Goal: Task Accomplishment & Management: Use online tool/utility

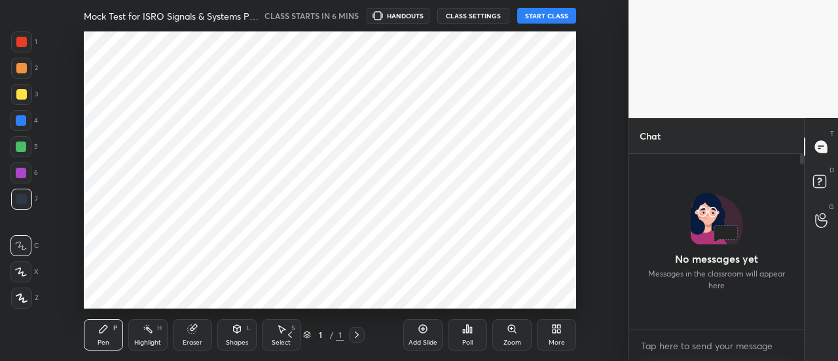
scroll to position [65191, 64892]
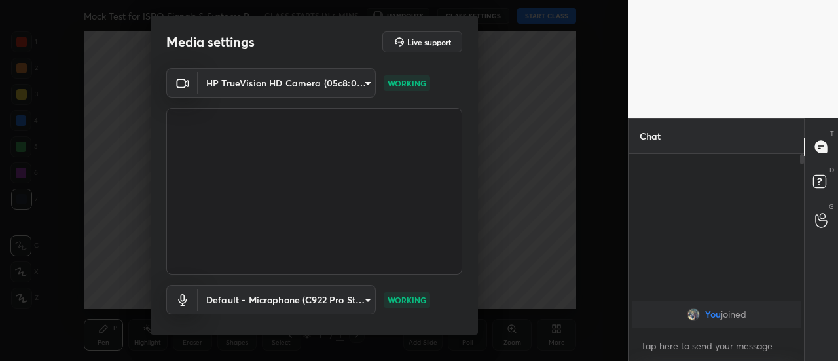
click at [478, 312] on div "Media settings Live support HP TrueVision HD Camera (05c8:03d2) 35c4a768e563fe6…" at bounding box center [314, 180] width 628 height 361
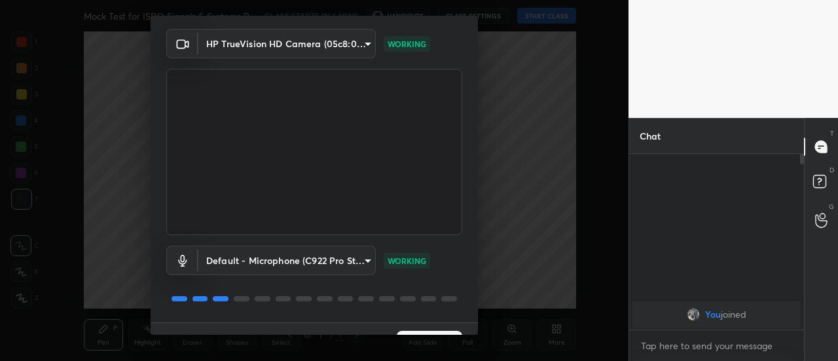
scroll to position [68, 0]
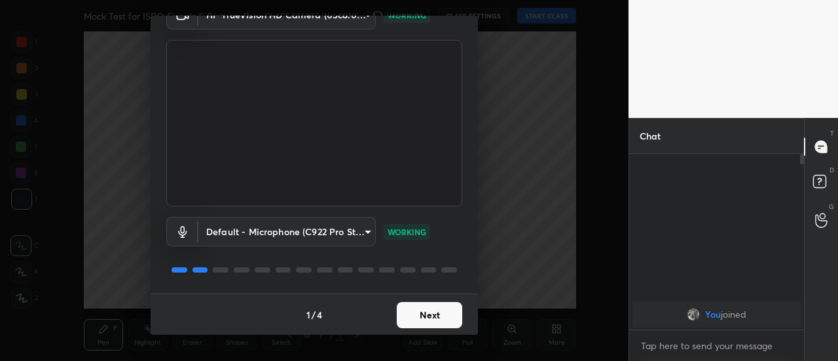
click at [442, 315] on button "Next" at bounding box center [429, 315] width 65 height 26
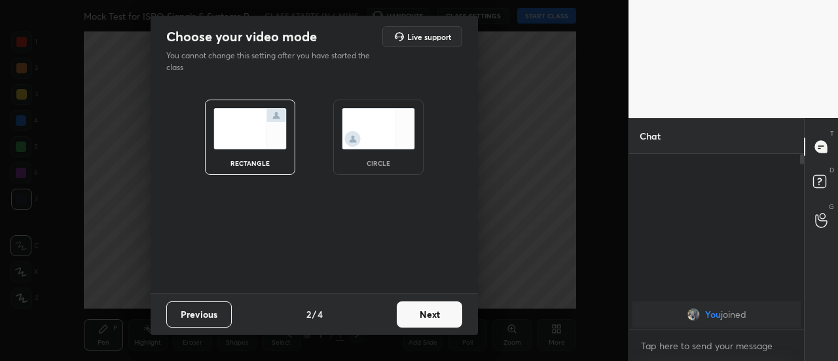
scroll to position [0, 0]
click at [447, 316] on button "Next" at bounding box center [429, 314] width 65 height 26
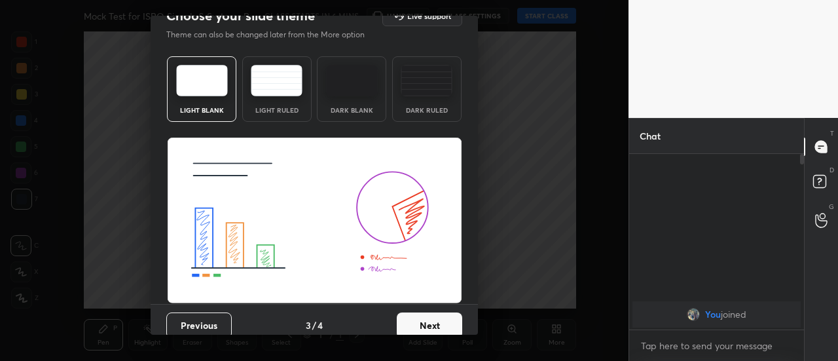
scroll to position [31, 0]
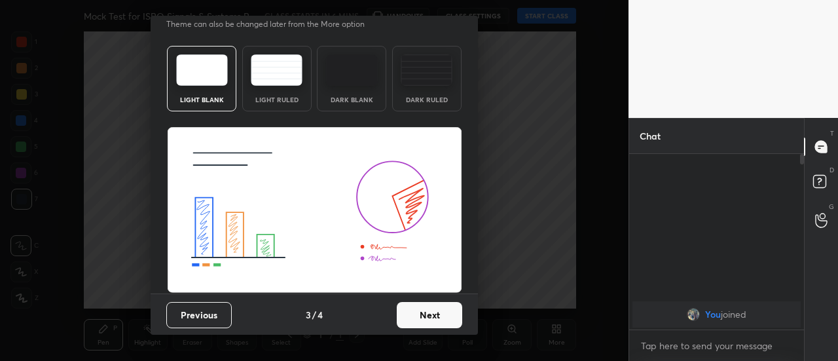
click at [440, 314] on button "Next" at bounding box center [429, 315] width 65 height 26
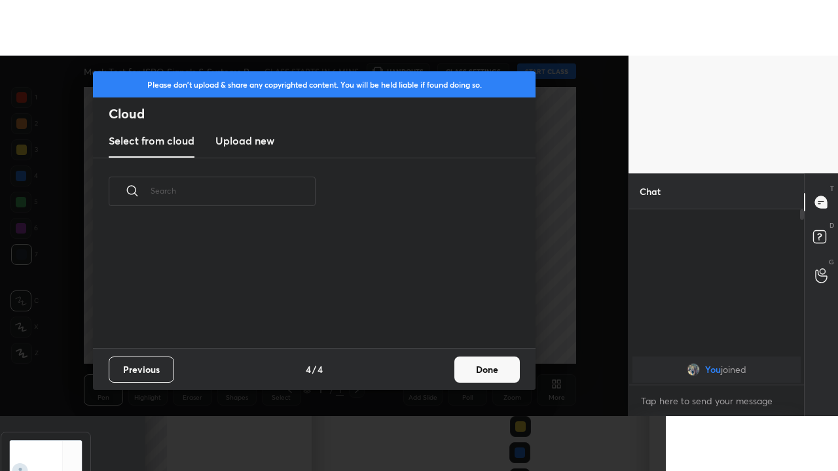
scroll to position [0, 0]
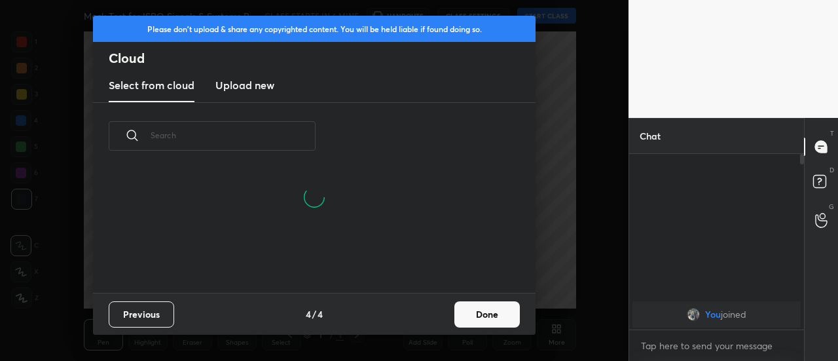
click at [485, 318] on button "Done" at bounding box center [486, 314] width 65 height 26
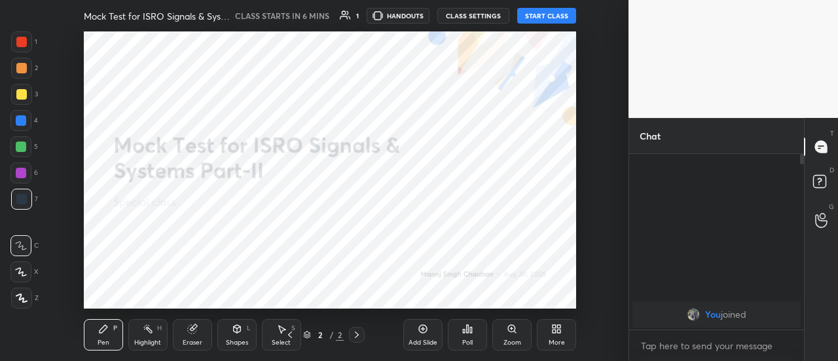
click at [555, 335] on div "More" at bounding box center [556, 334] width 39 height 31
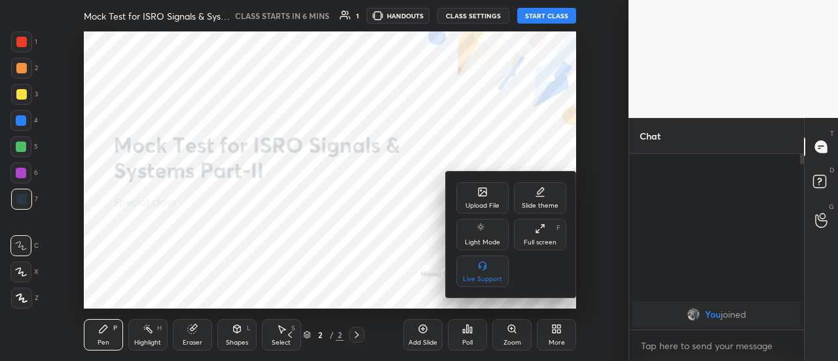
click at [541, 234] on div "Full screen F" at bounding box center [540, 234] width 52 height 31
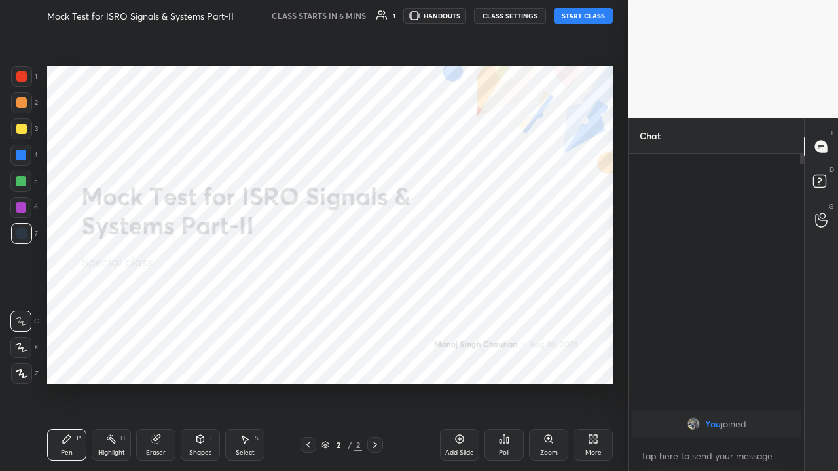
scroll to position [173, 171]
click at [581, 18] on button "START CLASS" at bounding box center [583, 16] width 59 height 16
click at [25, 77] on div at bounding box center [21, 76] width 10 height 10
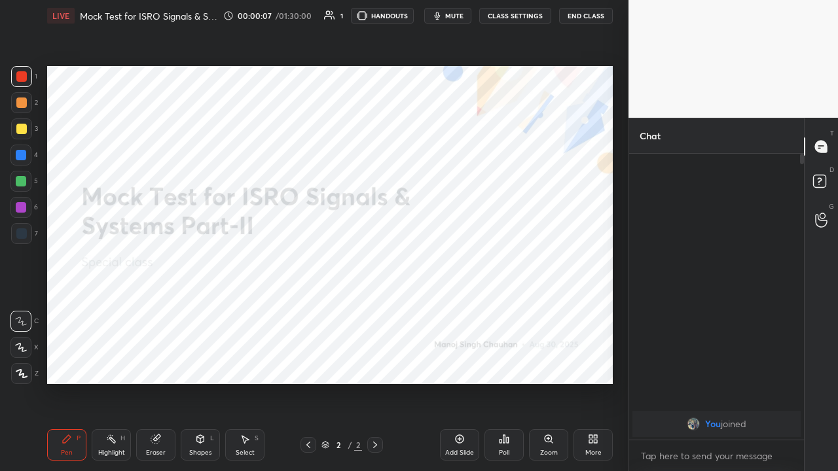
click at [20, 360] on icon at bounding box center [21, 374] width 10 height 8
click at [156, 360] on div "Eraser" at bounding box center [156, 453] width 20 height 7
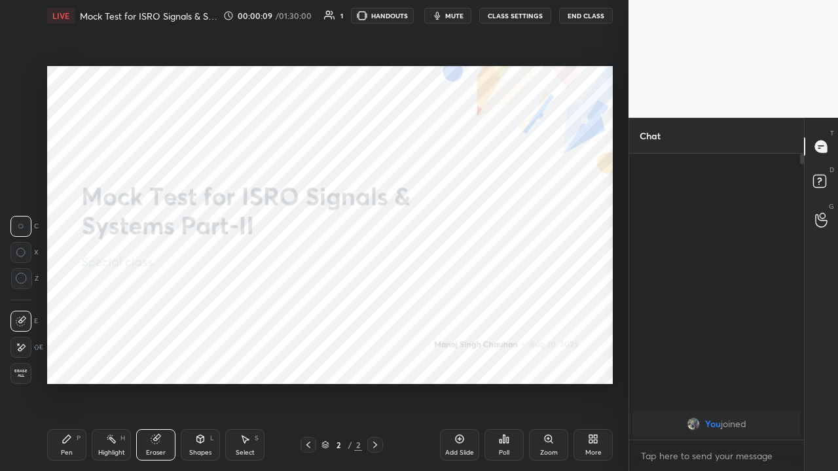
click at [20, 347] on icon at bounding box center [21, 347] width 7 height 7
click at [64, 360] on div "Pen P" at bounding box center [66, 444] width 39 height 31
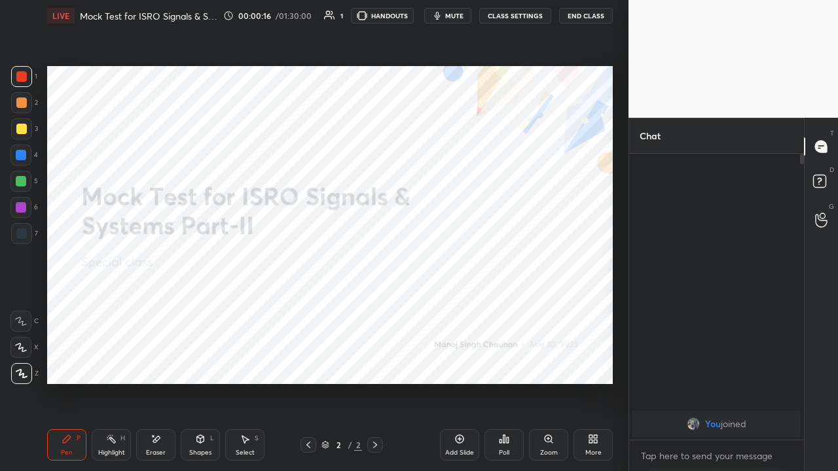
click at [592, 360] on icon at bounding box center [590, 441] width 3 height 3
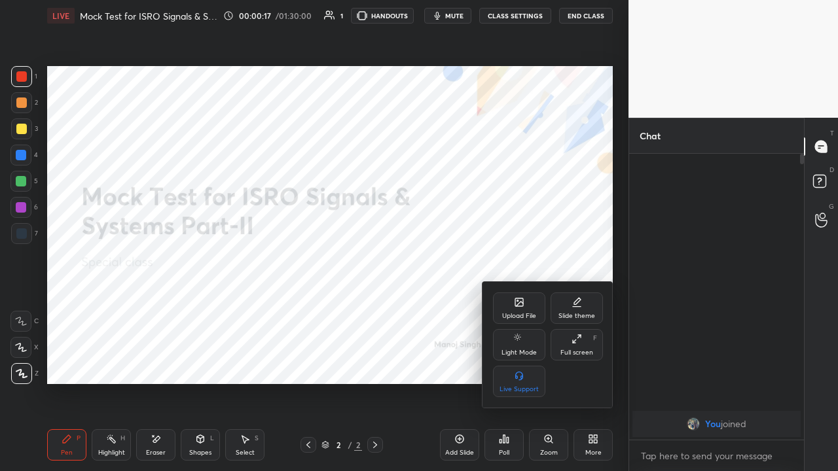
click at [517, 306] on icon at bounding box center [519, 303] width 8 height 8
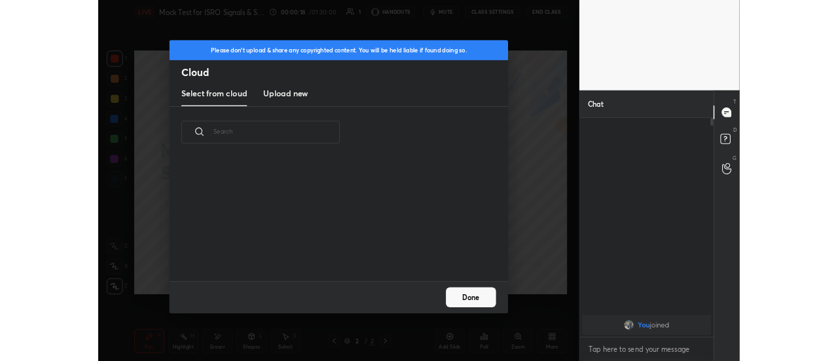
scroll to position [161, 420]
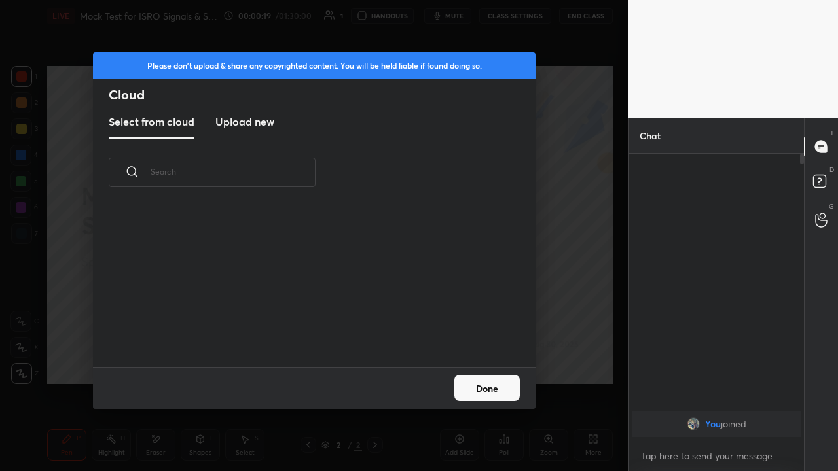
click at [256, 122] on h3 "Upload new" at bounding box center [244, 122] width 59 height 16
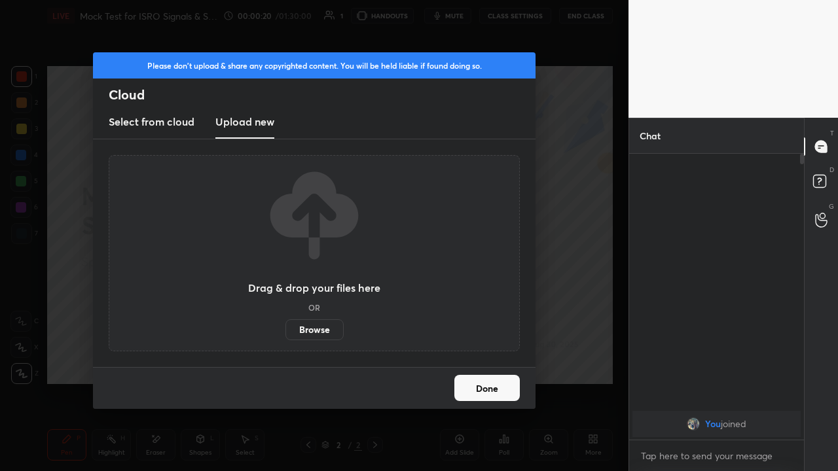
click at [321, 327] on label "Browse" at bounding box center [314, 329] width 58 height 21
click at [285, 327] on input "Browse" at bounding box center [285, 329] width 0 height 21
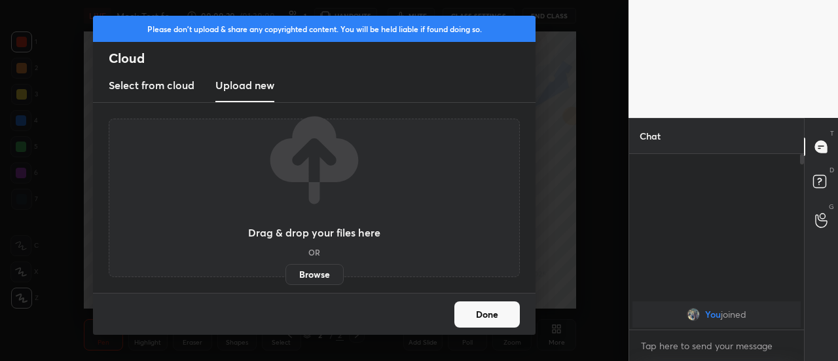
scroll to position [0, 0]
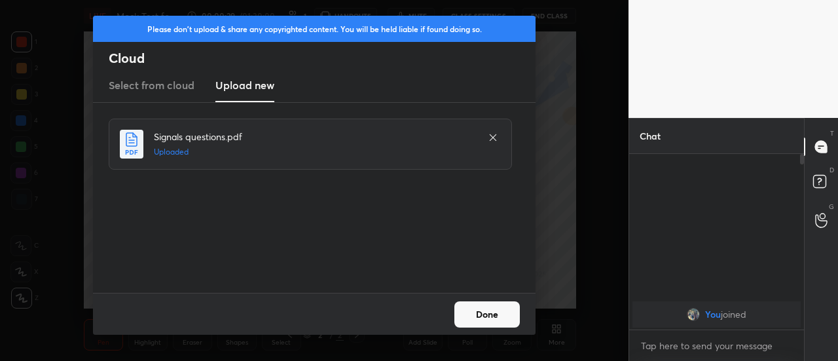
click at [488, 315] on button "Done" at bounding box center [486, 314] width 65 height 26
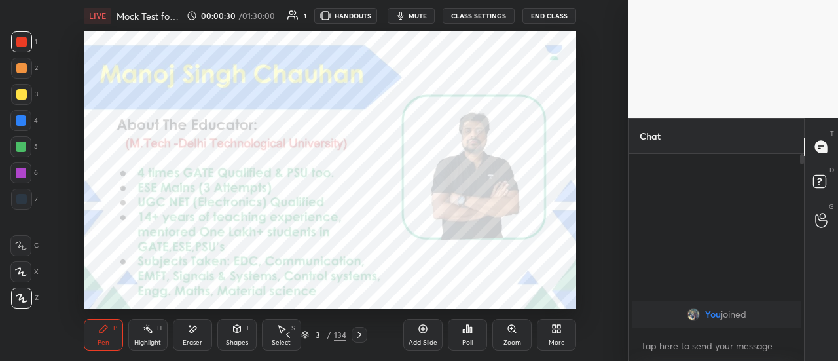
click at [557, 333] on icon at bounding box center [556, 328] width 10 height 10
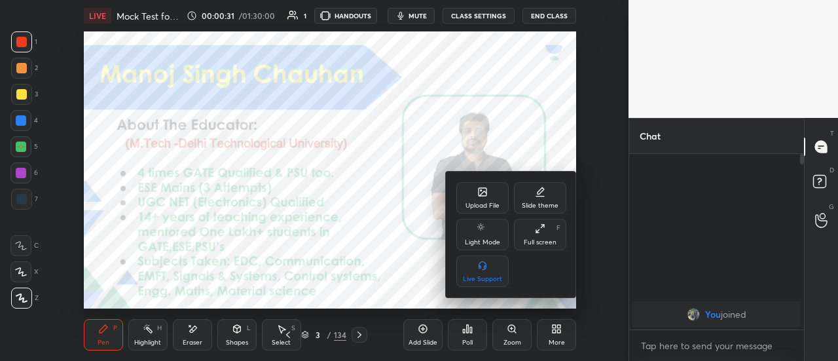
click at [542, 234] on icon at bounding box center [540, 228] width 10 height 10
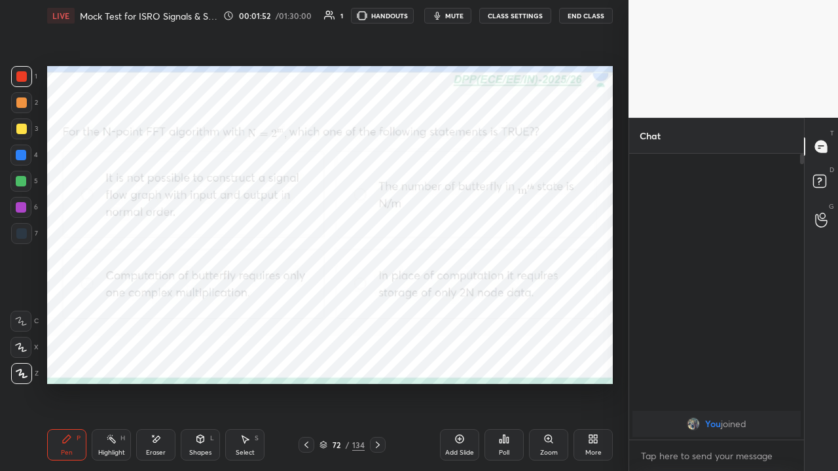
click at [374, 360] on icon at bounding box center [378, 445] width 10 height 10
click at [20, 182] on div at bounding box center [21, 181] width 10 height 10
click at [379, 360] on icon at bounding box center [378, 445] width 10 height 10
click at [457, 360] on icon at bounding box center [460, 439] width 9 height 9
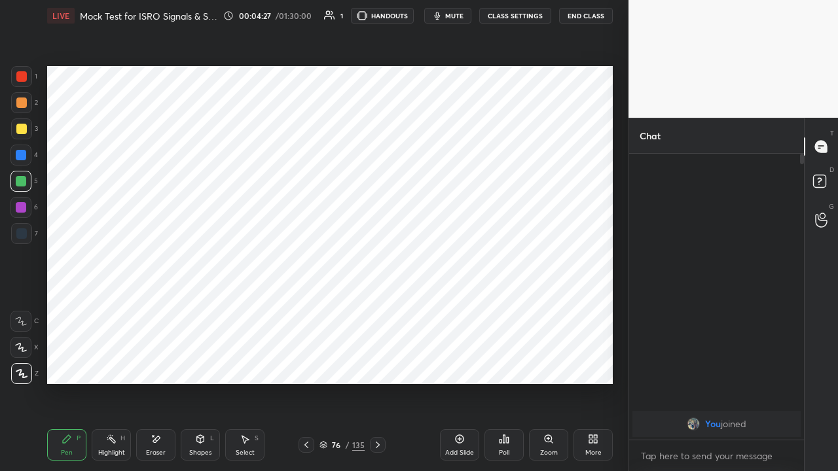
click at [204, 360] on icon at bounding box center [200, 439] width 10 height 10
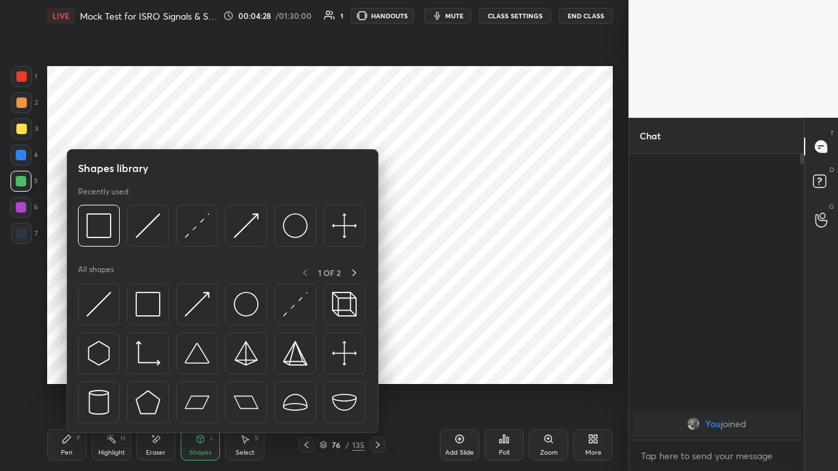
click at [105, 304] on img at bounding box center [98, 304] width 25 height 25
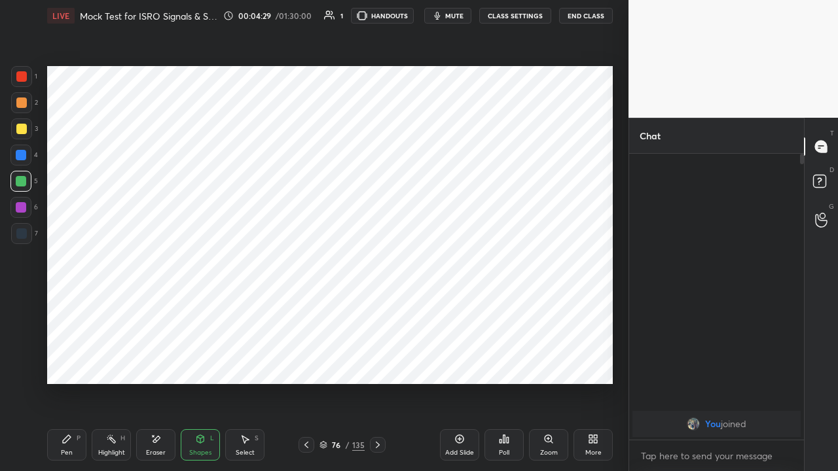
click at [27, 74] on div at bounding box center [21, 76] width 21 height 21
click at [72, 360] on div "Pen P" at bounding box center [66, 444] width 39 height 31
click at [198, 360] on div "Shapes" at bounding box center [200, 453] width 22 height 7
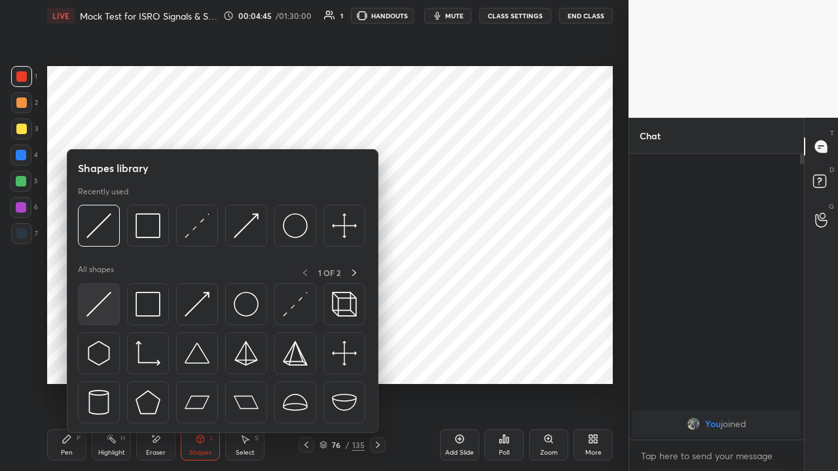
click at [104, 300] on img at bounding box center [98, 304] width 25 height 25
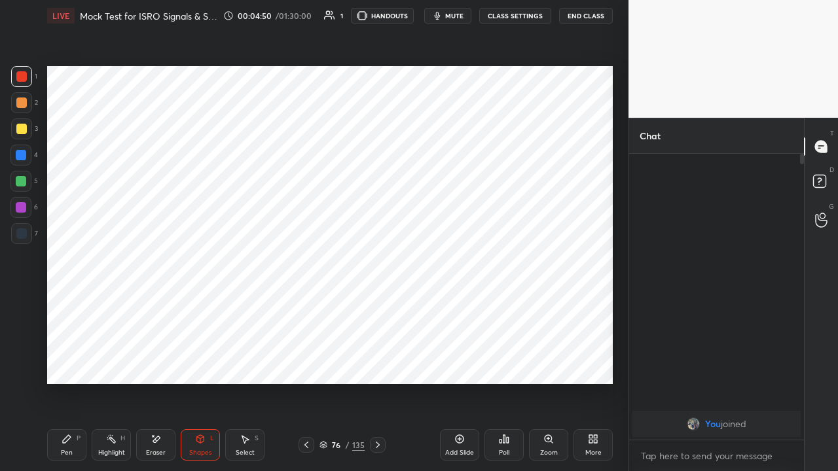
click at [69, 360] on icon at bounding box center [67, 439] width 10 height 10
click at [196, 360] on icon at bounding box center [200, 439] width 10 height 10
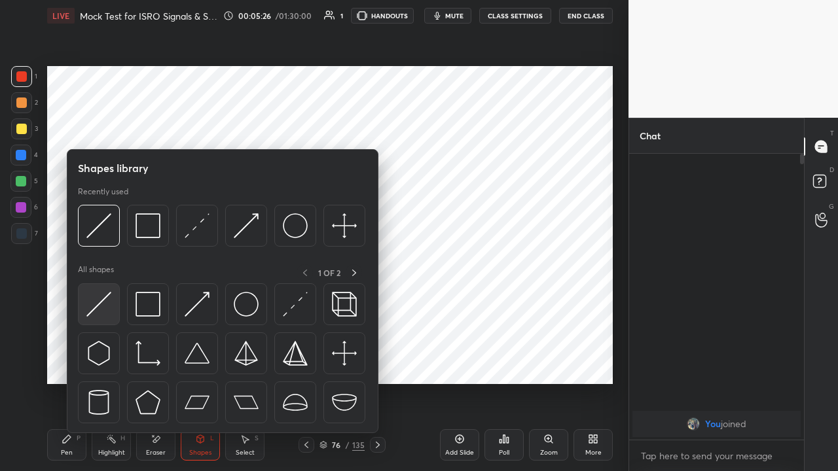
click at [92, 308] on img at bounding box center [98, 304] width 25 height 25
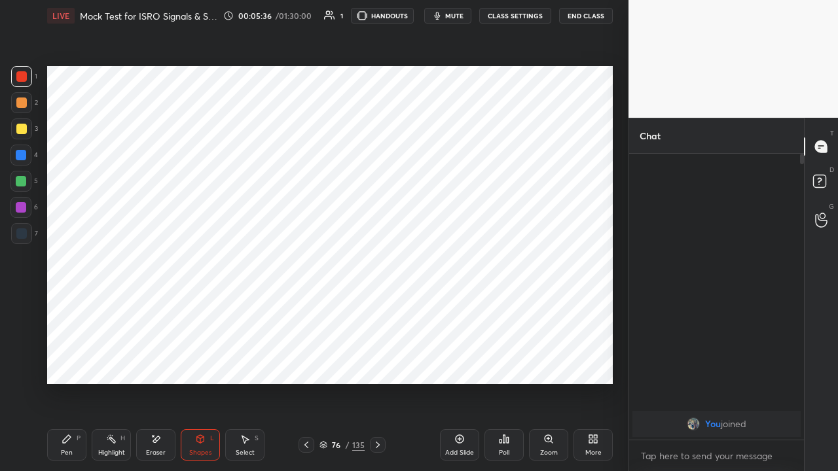
click at [71, 360] on icon at bounding box center [67, 439] width 10 height 10
click at [196, 360] on div "Shapes" at bounding box center [200, 453] width 22 height 7
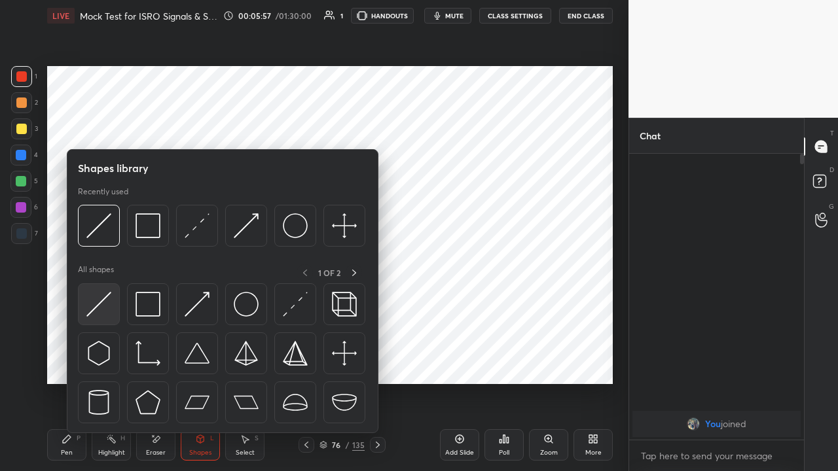
click at [96, 310] on img at bounding box center [98, 304] width 25 height 25
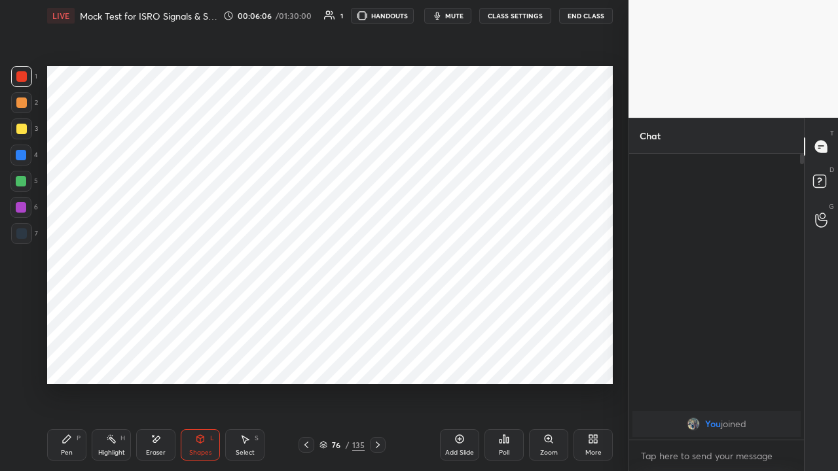
click at [68, 360] on icon at bounding box center [67, 439] width 10 height 10
click at [21, 155] on div at bounding box center [21, 155] width 10 height 10
click at [160, 360] on div "Eraser" at bounding box center [155, 444] width 39 height 31
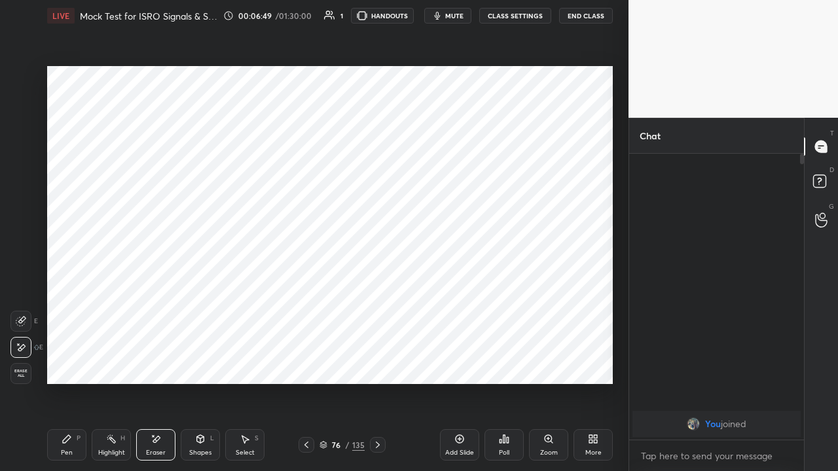
click at [72, 360] on div "Pen P" at bounding box center [66, 444] width 39 height 31
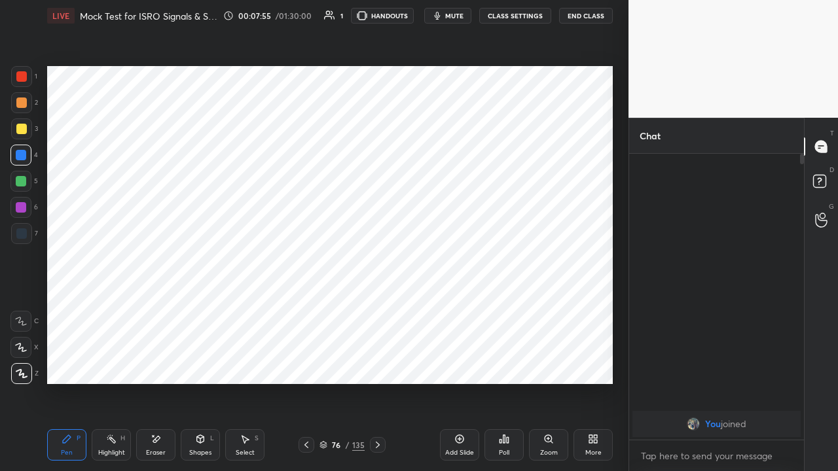
click at [305, 360] on icon at bounding box center [306, 445] width 4 height 7
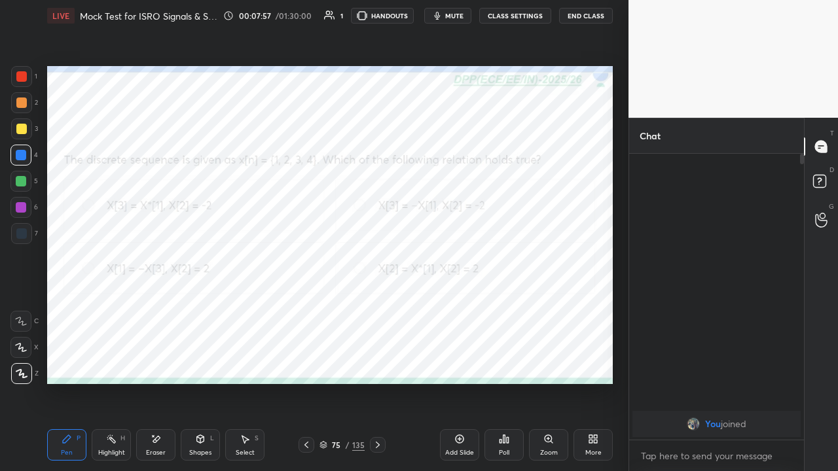
click at [26, 80] on div at bounding box center [21, 76] width 10 height 10
click at [378, 360] on icon at bounding box center [378, 445] width 10 height 10
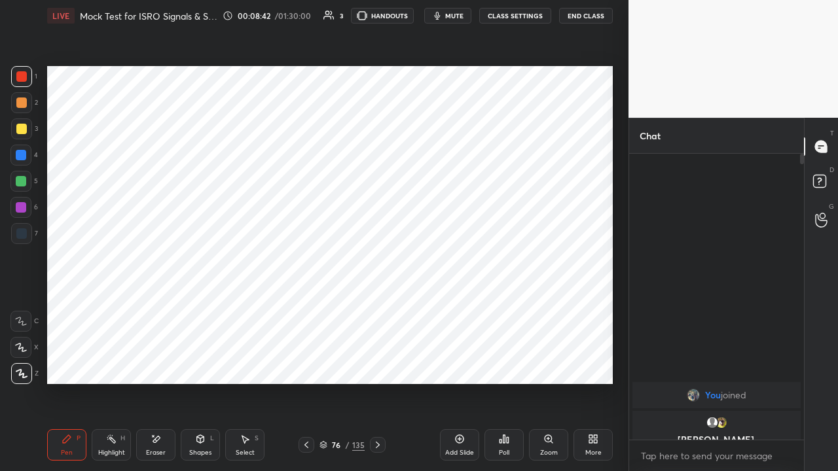
click at [308, 360] on icon at bounding box center [306, 445] width 10 height 10
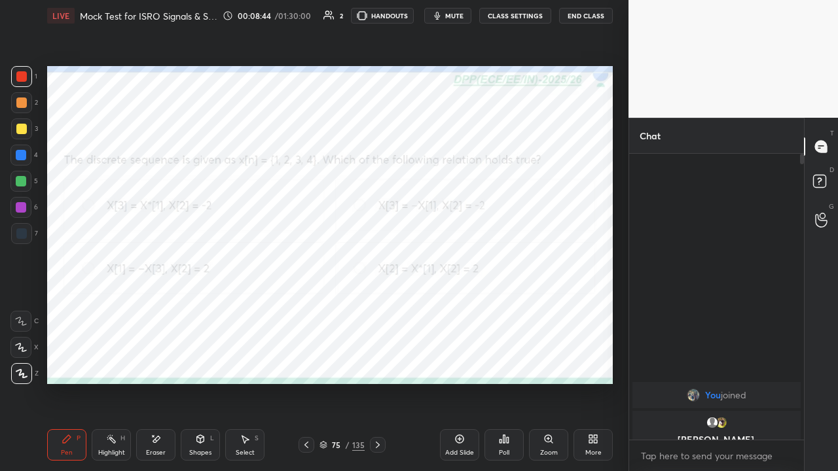
click at [377, 360] on icon at bounding box center [378, 445] width 10 height 10
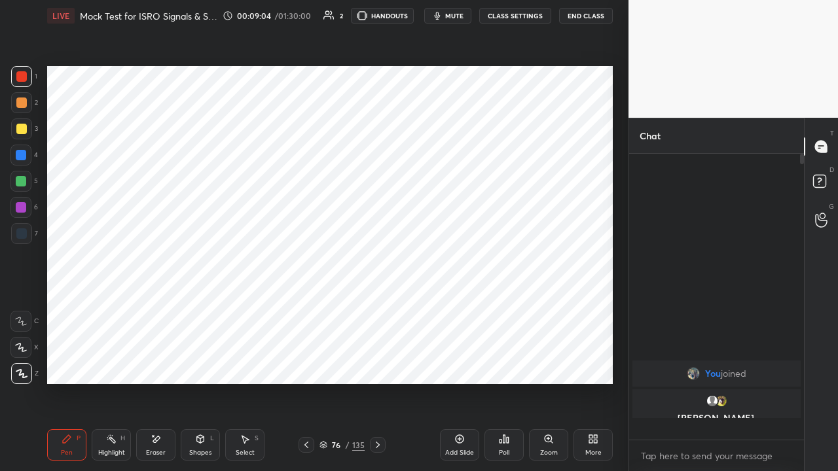
scroll to position [282, 171]
click at [378, 360] on icon at bounding box center [378, 445] width 10 height 10
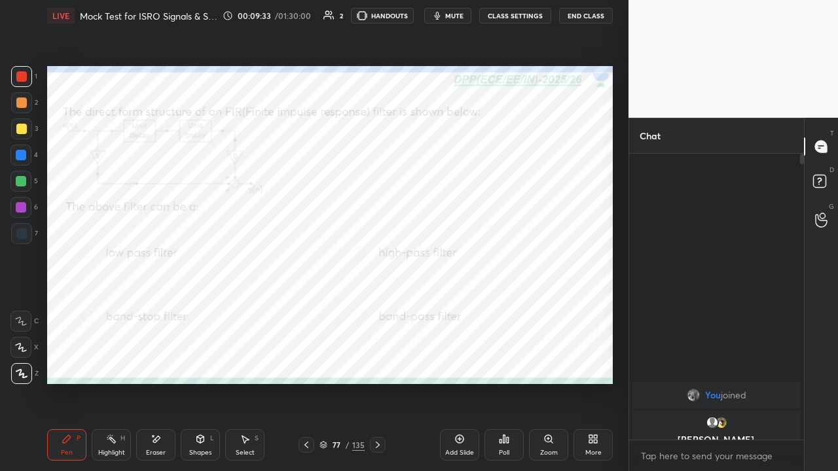
type textarea "x"
click at [500, 360] on icon at bounding box center [501, 441] width 2 height 3
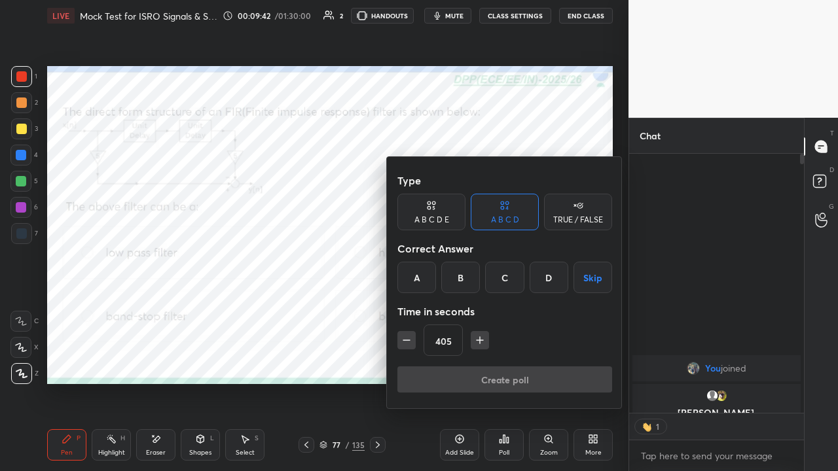
click at [541, 281] on div "D" at bounding box center [549, 277] width 39 height 31
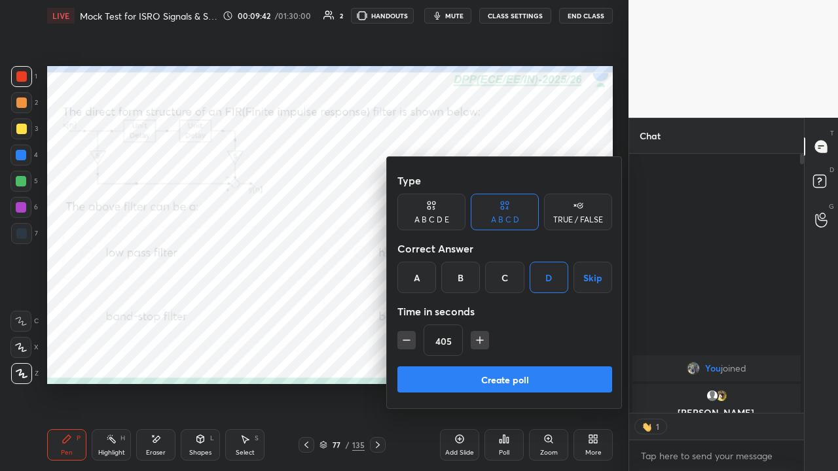
click at [407, 340] on icon "button" at bounding box center [406, 340] width 7 height 0
click at [407, 338] on icon "button" at bounding box center [406, 340] width 13 height 13
click at [407, 339] on icon "button" at bounding box center [406, 340] width 13 height 13
type input "360"
click at [407, 338] on icon "button" at bounding box center [406, 340] width 13 height 13
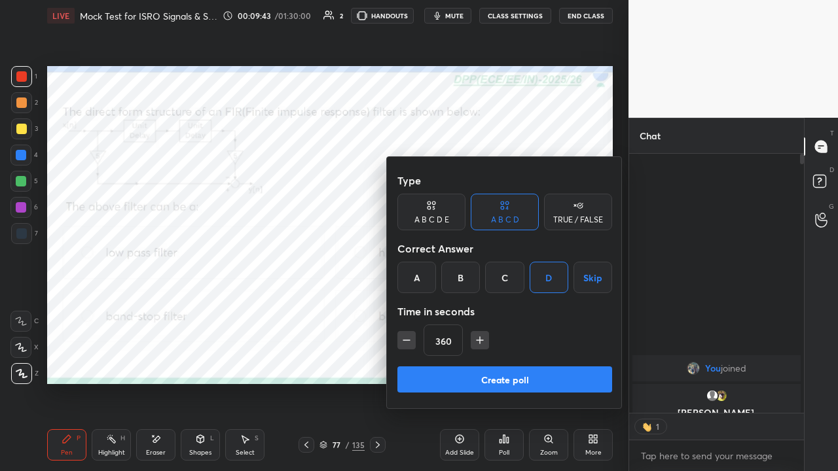
type textarea "x"
click at [407, 338] on icon "button" at bounding box center [406, 340] width 13 height 13
click at [406, 338] on icon "button" at bounding box center [406, 340] width 13 height 13
click at [407, 338] on icon "button" at bounding box center [406, 340] width 13 height 13
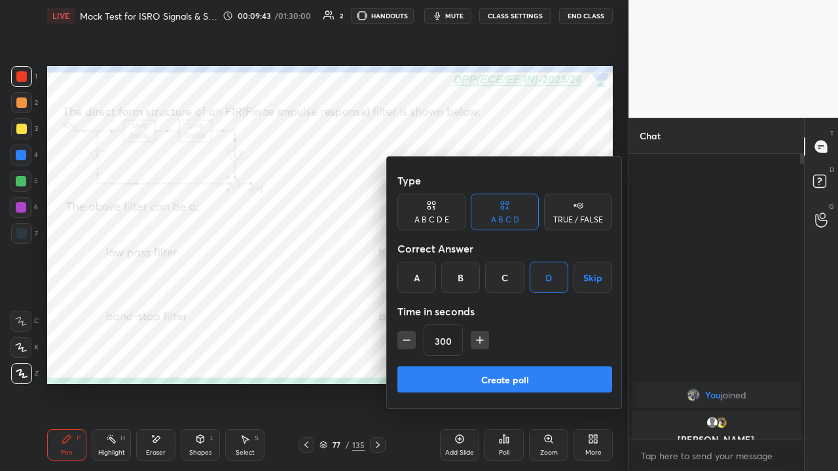
click at [408, 338] on icon "button" at bounding box center [406, 340] width 13 height 13
click at [409, 337] on icon "button" at bounding box center [406, 340] width 13 height 13
click at [408, 337] on icon "button" at bounding box center [406, 340] width 13 height 13
click at [409, 337] on icon "button" at bounding box center [406, 340] width 13 height 13
click at [408, 337] on icon "button" at bounding box center [406, 340] width 13 height 13
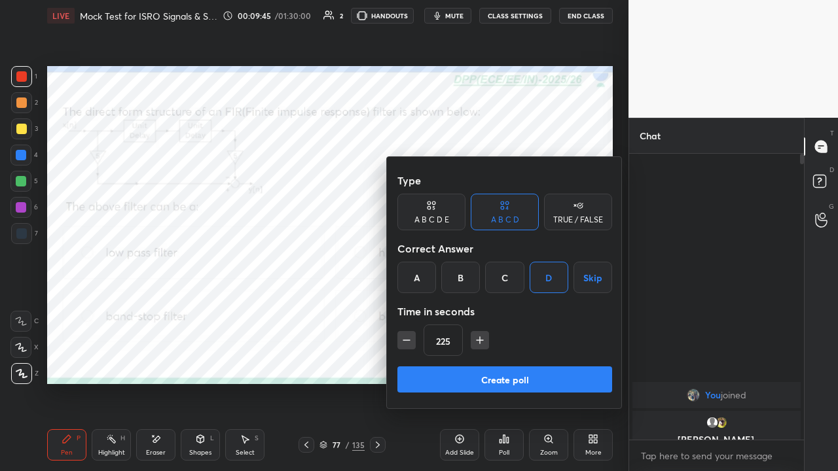
click at [407, 337] on icon "button" at bounding box center [406, 340] width 13 height 13
click at [408, 338] on icon "button" at bounding box center [406, 340] width 13 height 13
click at [407, 338] on icon "button" at bounding box center [406, 340] width 13 height 13
type input "180"
click at [506, 360] on button "Create poll" at bounding box center [504, 380] width 215 height 26
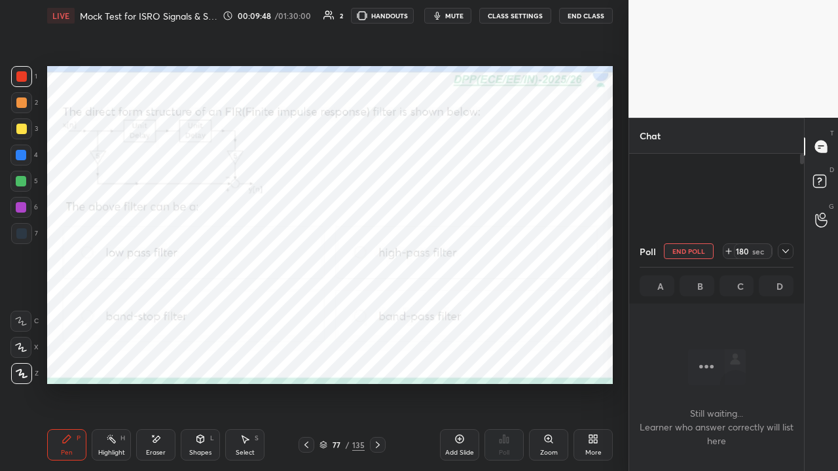
scroll to position [105, 171]
click at [787, 251] on icon at bounding box center [785, 251] width 10 height 10
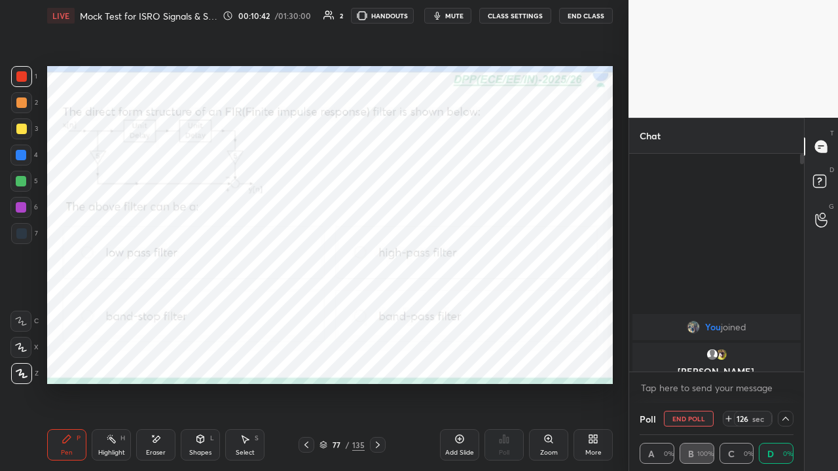
click at [588, 360] on icon at bounding box center [593, 439] width 10 height 10
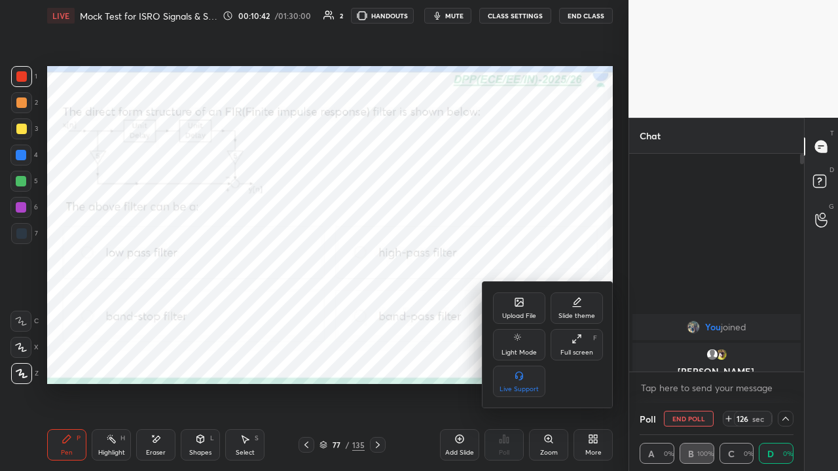
click at [576, 347] on div "Full screen F" at bounding box center [577, 344] width 52 height 31
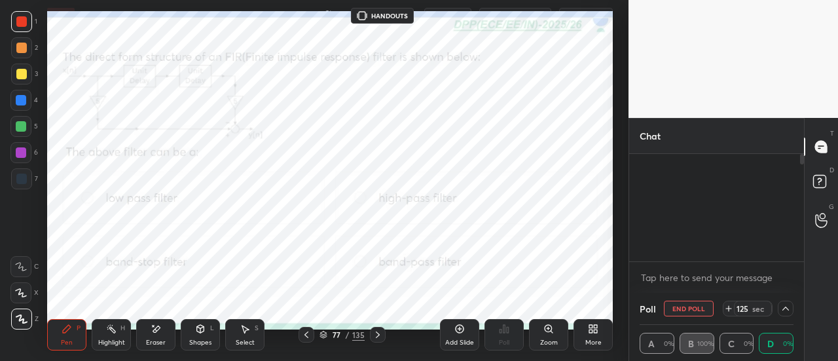
scroll to position [1, 4]
type textarea "x"
